Goal: Communication & Community: Ask a question

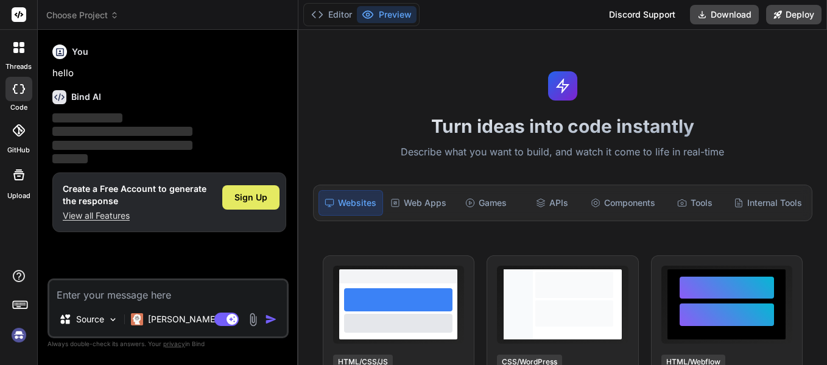
click at [259, 194] on span "Sign Up" at bounding box center [250, 197] width 33 height 12
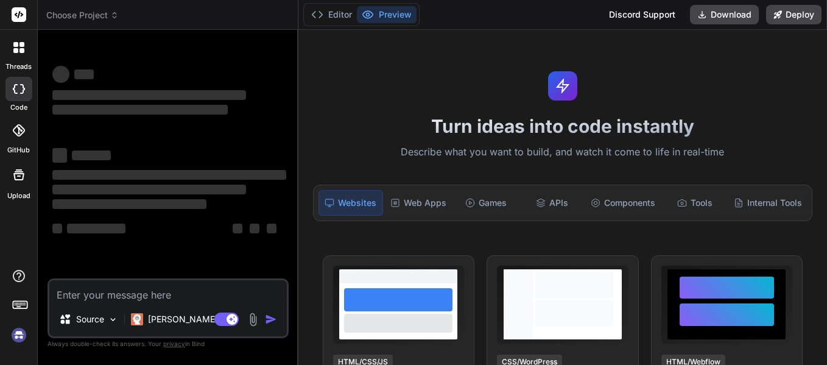
scroll to position [23, 0]
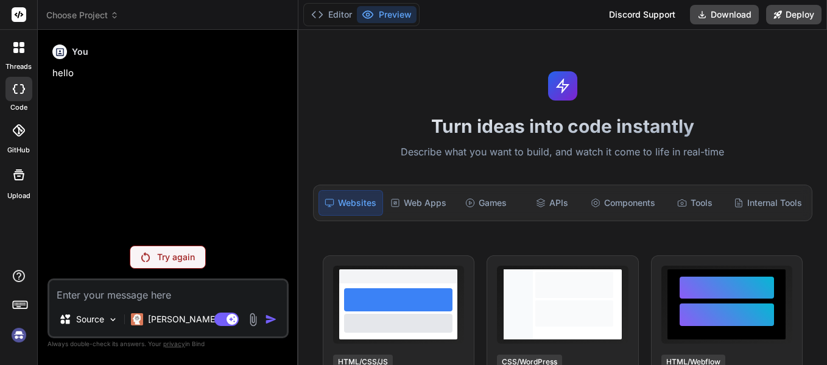
click at [17, 51] on icon at bounding box center [15, 50] width 5 height 5
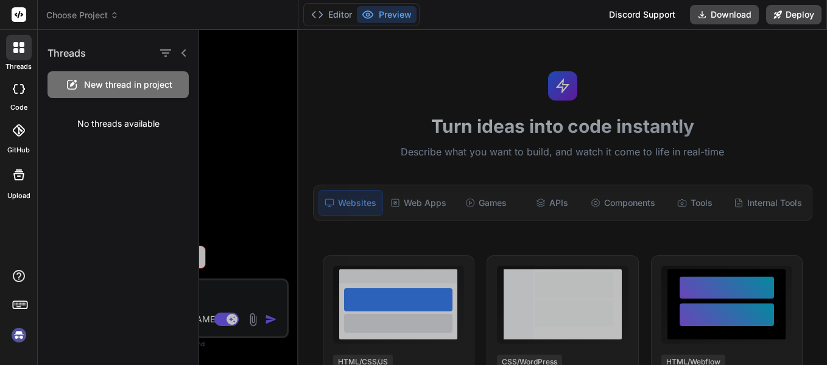
click at [211, 104] on div at bounding box center [513, 197] width 628 height 335
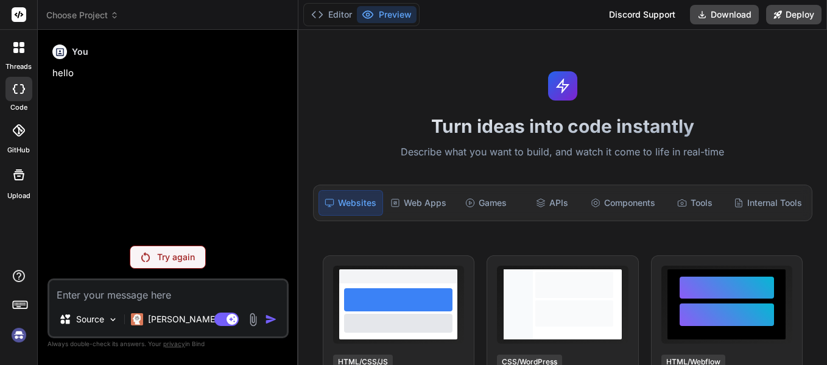
click at [18, 54] on div at bounding box center [19, 48] width 26 height 26
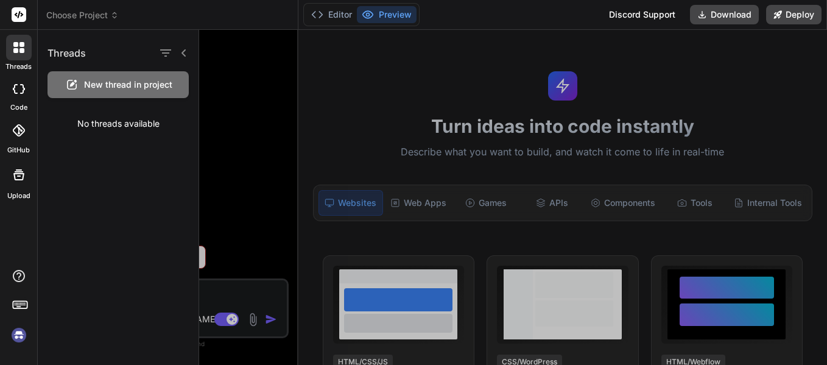
click at [101, 125] on div "No threads available" at bounding box center [118, 124] width 161 height 32
click at [130, 83] on span "New thread in project" at bounding box center [128, 85] width 88 height 12
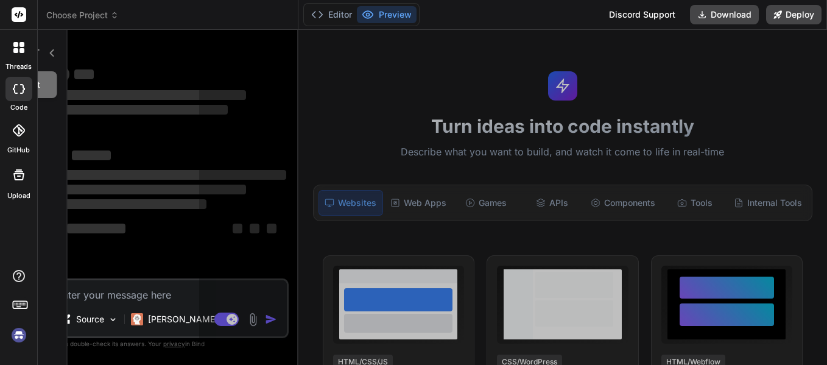
scroll to position [69, 0]
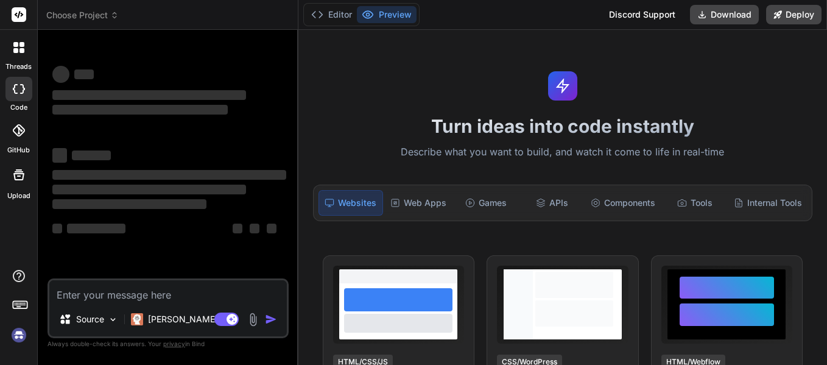
click at [175, 105] on span "‌" at bounding box center [139, 110] width 175 height 10
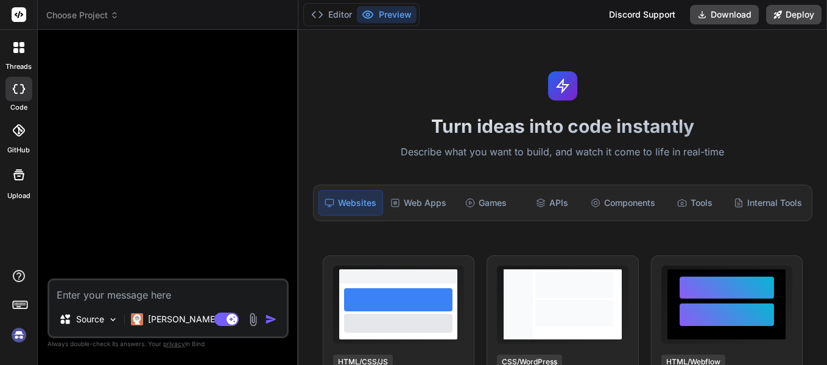
click at [25, 45] on div at bounding box center [19, 48] width 26 height 26
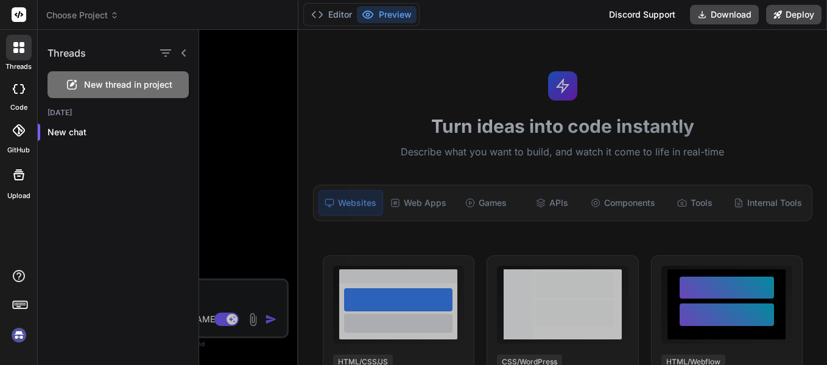
click at [30, 102] on div "code" at bounding box center [18, 92] width 37 height 41
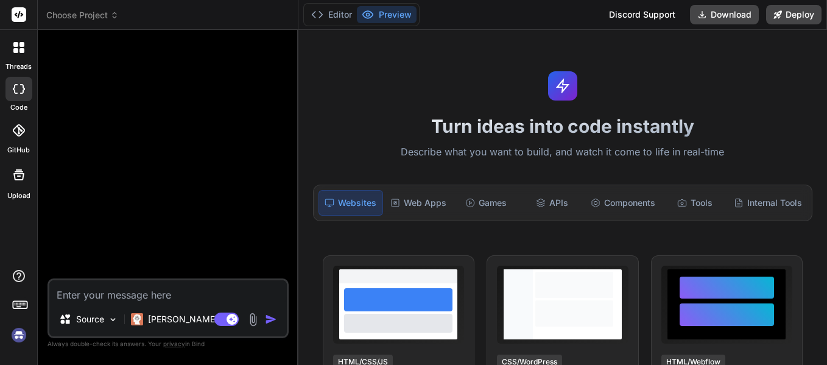
click at [19, 84] on icon at bounding box center [19, 89] width 12 height 10
click at [15, 66] on label "threads" at bounding box center [18, 67] width 26 height 10
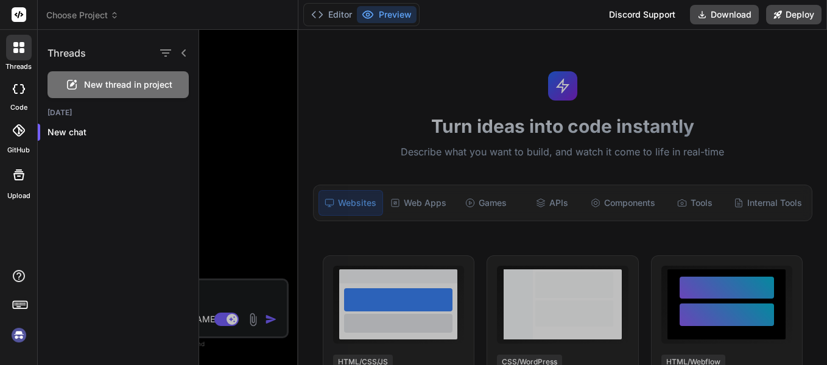
click at [178, 54] on div at bounding box center [173, 52] width 32 height 17
click at [163, 51] on icon "button" at bounding box center [165, 53] width 15 height 15
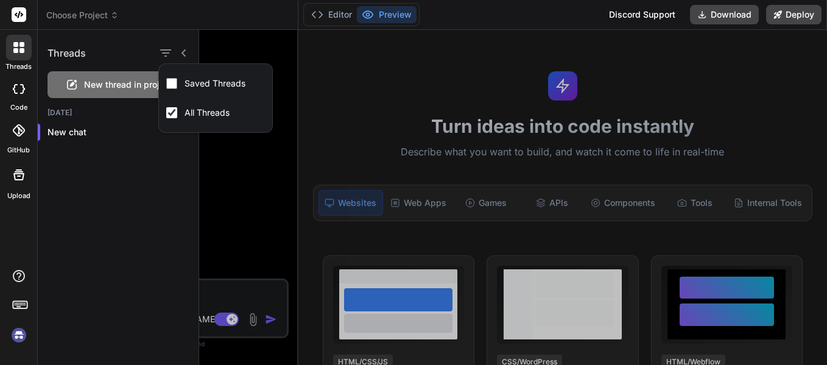
click at [167, 216] on div "Threads New thread in project Today New chat" at bounding box center [118, 197] width 161 height 335
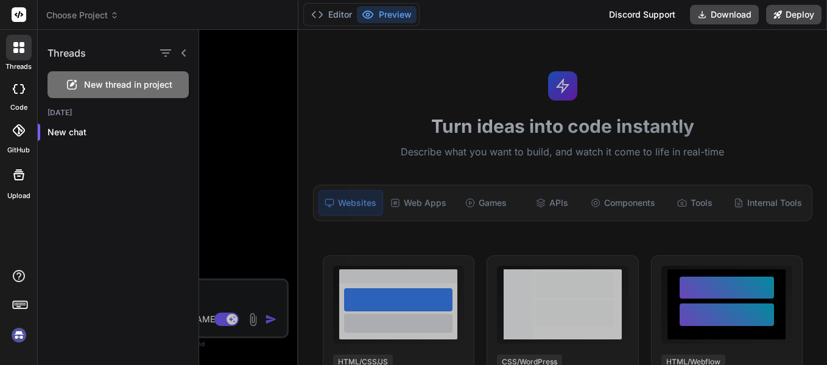
click at [185, 59] on div at bounding box center [173, 52] width 32 height 17
click at [185, 52] on icon at bounding box center [184, 53] width 10 height 10
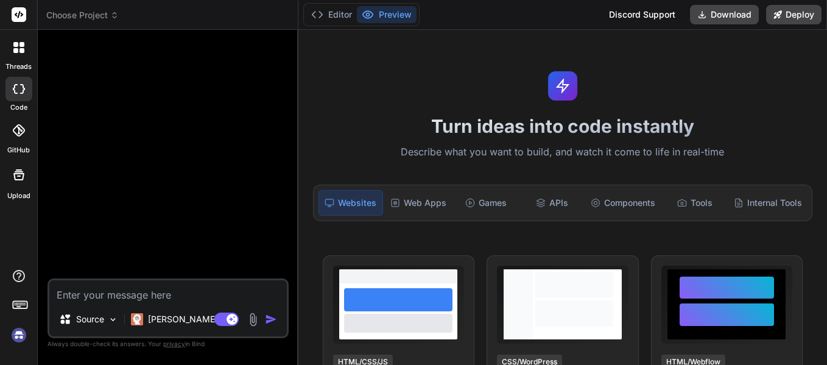
click at [16, 39] on div at bounding box center [19, 48] width 26 height 26
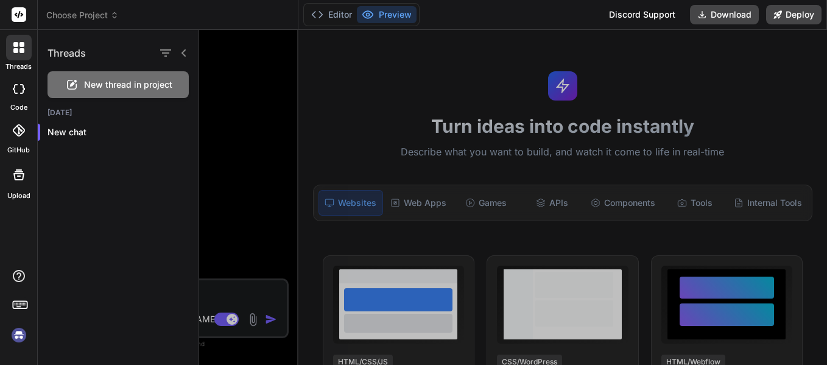
click at [164, 223] on div "Threads New thread in project Today New chat" at bounding box center [118, 197] width 161 height 335
click at [235, 213] on div at bounding box center [513, 197] width 628 height 335
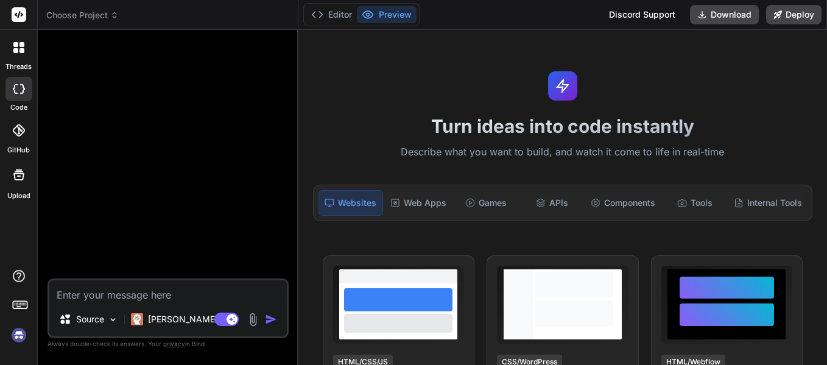
click at [18, 51] on icon at bounding box center [18, 47] width 11 height 11
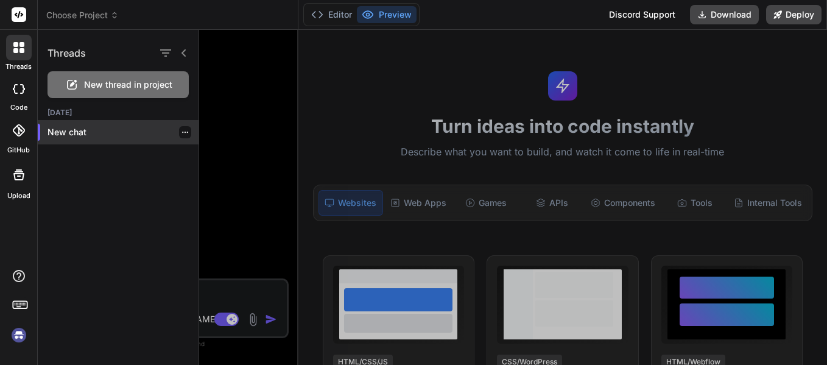
click at [79, 139] on div "New chat" at bounding box center [118, 132] width 161 height 24
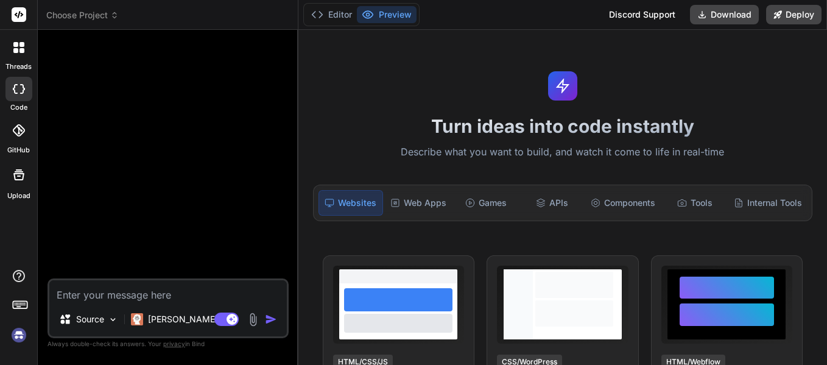
click at [12, 182] on div at bounding box center [18, 174] width 29 height 29
click at [14, 42] on icon at bounding box center [18, 47] width 11 height 11
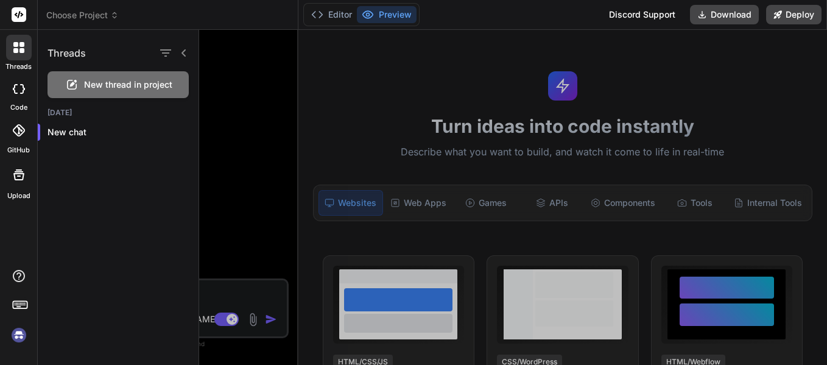
click at [120, 87] on span "New thread in project" at bounding box center [128, 85] width 88 height 12
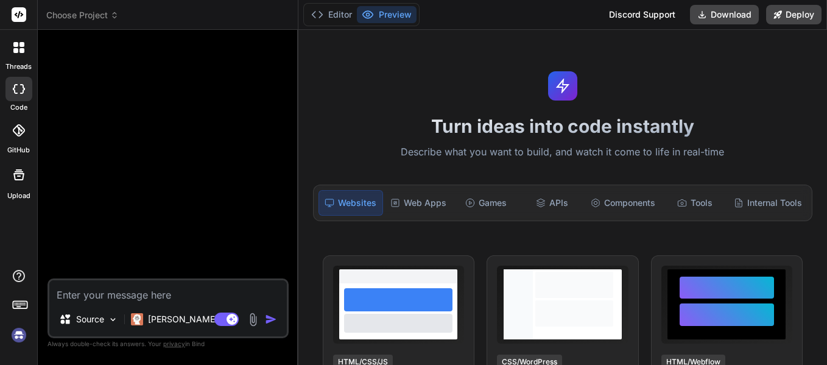
click at [27, 100] on div "code" at bounding box center [18, 92] width 37 height 41
type textarea "x"
click at [15, 31] on div "threads" at bounding box center [18, 51] width 37 height 42
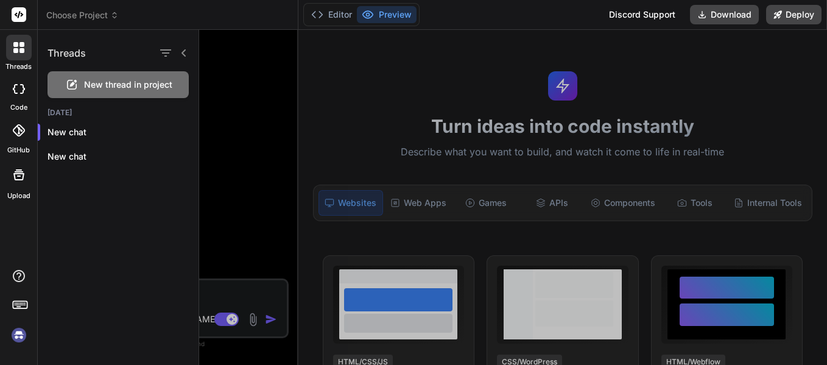
click at [187, 51] on icon at bounding box center [184, 53] width 10 height 10
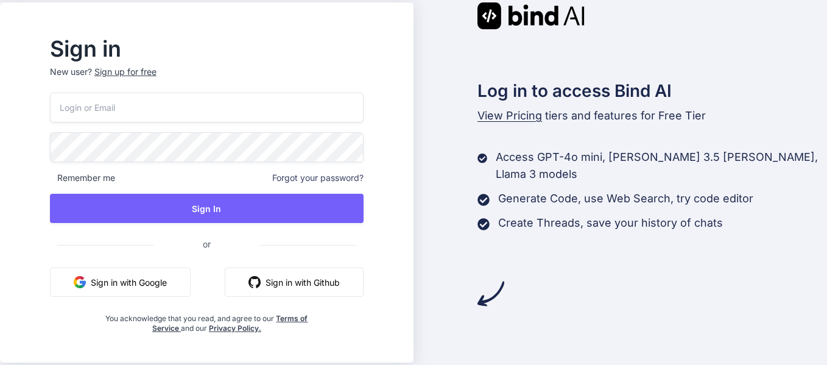
click at [228, 118] on input "email" at bounding box center [207, 108] width 314 height 30
type input "vyshnaviindana280@gmail.com"
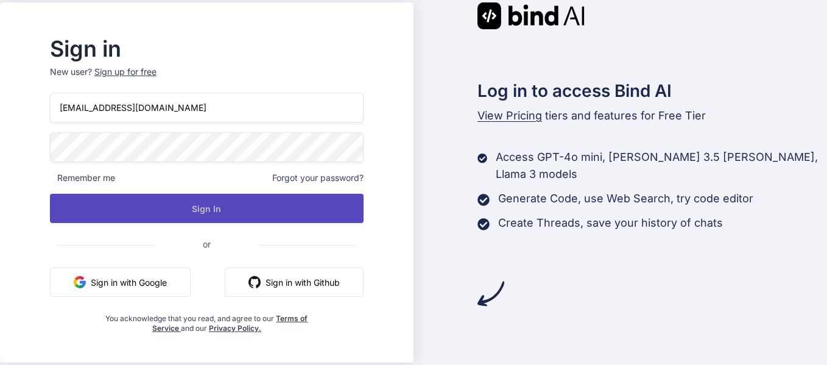
click at [247, 207] on button "Sign In" at bounding box center [207, 208] width 314 height 29
